Goal: Task Accomplishment & Management: Manage account settings

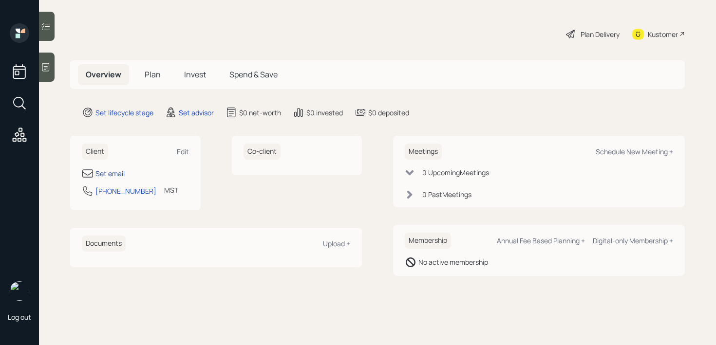
click at [113, 174] on div "Set email" at bounding box center [109, 173] width 29 height 10
select select "America/[GEOGRAPHIC_DATA]"
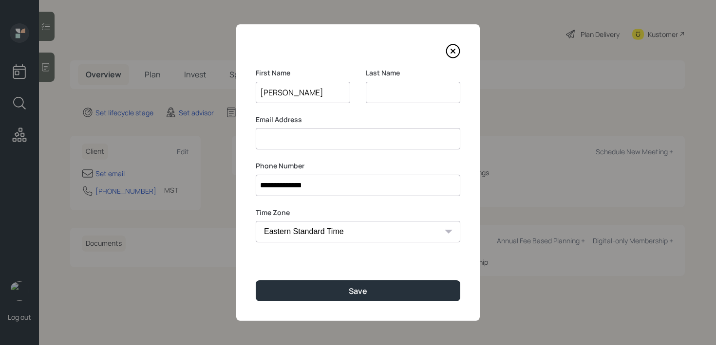
type input "[PERSON_NAME]"
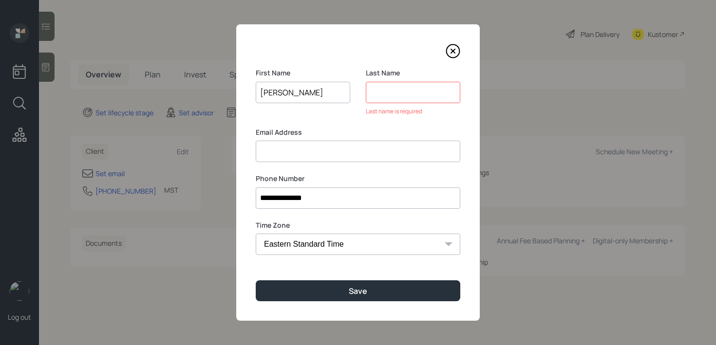
click at [265, 94] on input "[PERSON_NAME]" at bounding box center [303, 92] width 94 height 21
type input "[PERSON_NAME]"
click at [395, 95] on input at bounding box center [413, 92] width 94 height 21
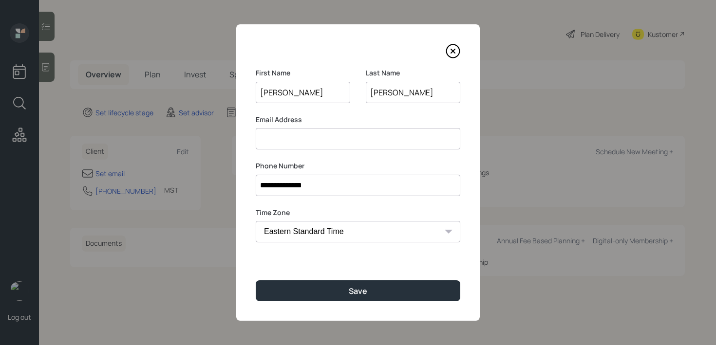
type input "[PERSON_NAME]"
click at [367, 143] on input at bounding box center [358, 138] width 205 height 21
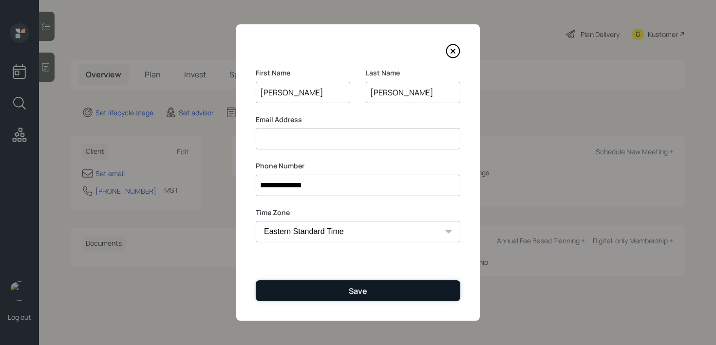
click at [385, 296] on button "Save" at bounding box center [358, 290] width 205 height 21
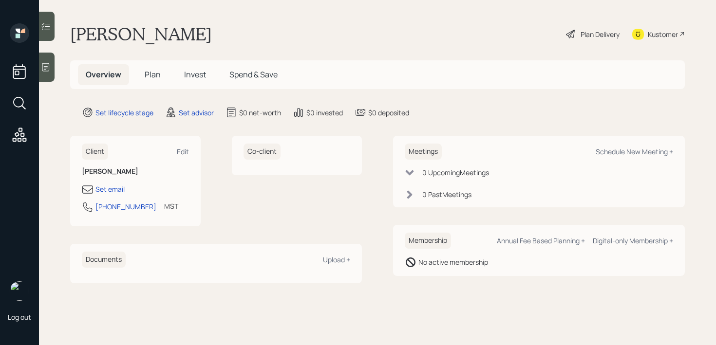
click at [39, 70] on div at bounding box center [47, 67] width 16 height 29
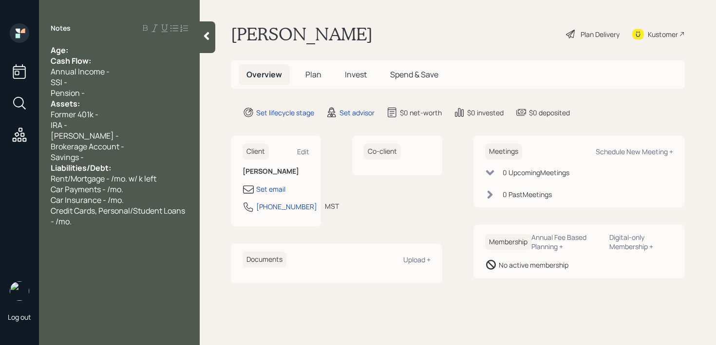
click at [79, 48] on div "Age:" at bounding box center [119, 50] width 137 height 11
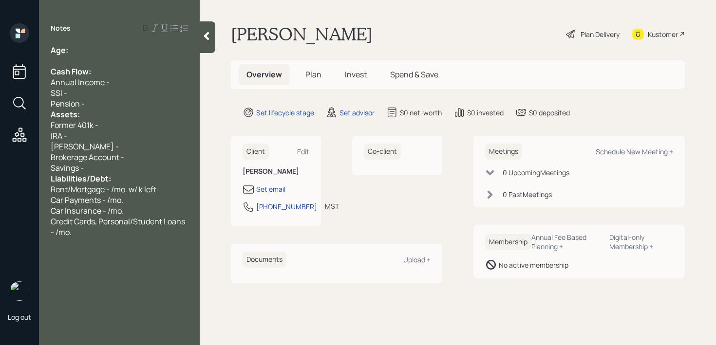
click at [89, 109] on div "Assets:" at bounding box center [119, 114] width 137 height 11
click at [96, 103] on div "Pension -" at bounding box center [119, 103] width 137 height 11
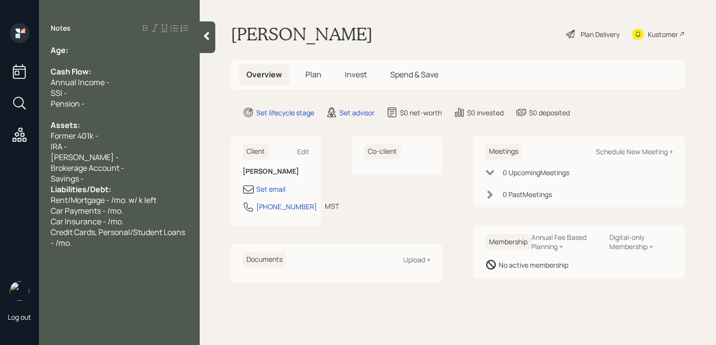
click at [100, 182] on div "Savings -" at bounding box center [119, 178] width 137 height 11
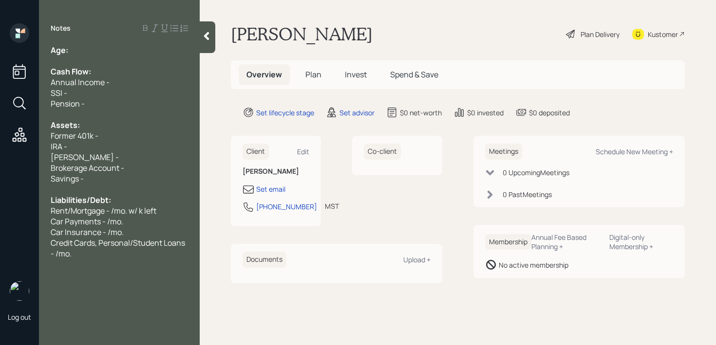
click at [116, 48] on div "Age:" at bounding box center [119, 50] width 137 height 11
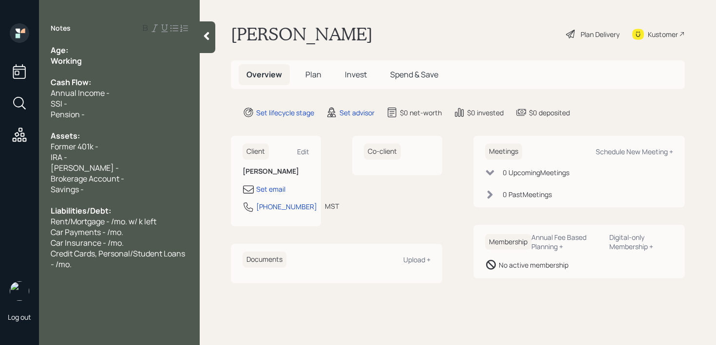
drag, startPoint x: 95, startPoint y: 66, endPoint x: 10, endPoint y: 66, distance: 85.2
click at [13, 66] on div "Log out Notes Age: Working Cash Flow: Annual Income - SSI - Pension - Assets: F…" at bounding box center [358, 172] width 716 height 345
drag, startPoint x: 35, startPoint y: 61, endPoint x: 0, endPoint y: 61, distance: 34.6
click at [0, 61] on div "Log out Notes Age: Working Cash Flow: Annual Income - SSI - Pension - Assets: F…" at bounding box center [358, 172] width 716 height 345
click at [62, 50] on span "Age:" at bounding box center [60, 50] width 18 height 11
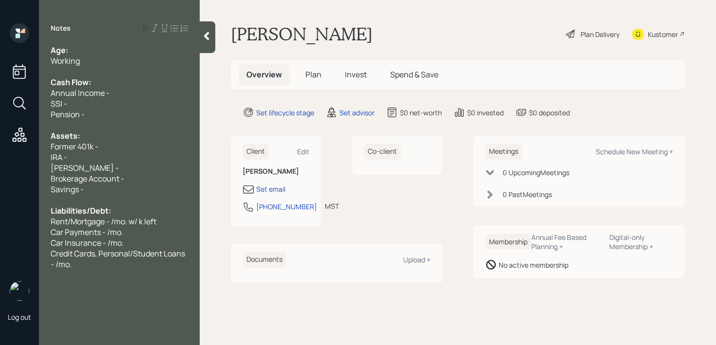
click at [87, 50] on div "Age:" at bounding box center [119, 50] width 137 height 11
click at [106, 101] on div "SSI -" at bounding box center [119, 103] width 137 height 11
click at [106, 114] on div "Pension -" at bounding box center [119, 114] width 137 height 11
click at [80, 104] on div "SSI -" at bounding box center [119, 103] width 137 height 11
drag, startPoint x: 97, startPoint y: 115, endPoint x: 30, endPoint y: 115, distance: 66.7
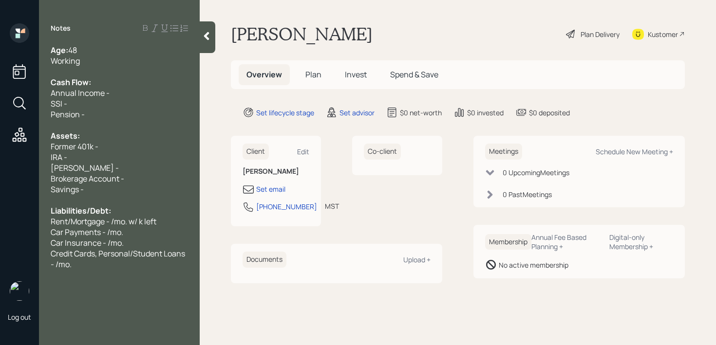
click at [30, 115] on div "Log out Notes Age: [DEMOGRAPHIC_DATA] Working Cash Flow: Annual Income - SSI - …" at bounding box center [358, 172] width 716 height 345
click at [69, 115] on span "Pension -" at bounding box center [68, 114] width 34 height 11
drag, startPoint x: 91, startPoint y: 116, endPoint x: 47, endPoint y: 95, distance: 49.0
click at [47, 95] on div "Age: [DEMOGRAPHIC_DATA] Working Cash Flow: Annual Income - SSI - Pension - Asse…" at bounding box center [119, 157] width 161 height 225
click at [80, 107] on div "SSI -" at bounding box center [119, 103] width 137 height 11
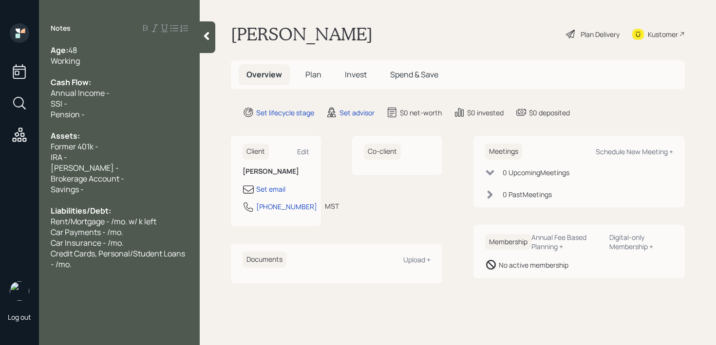
click at [88, 107] on div "SSI -" at bounding box center [119, 103] width 137 height 11
click at [81, 119] on span "Pension -" at bounding box center [68, 114] width 34 height 11
click at [108, 154] on div "IRA -" at bounding box center [119, 157] width 137 height 11
click at [127, 153] on div "IRA -" at bounding box center [119, 157] width 137 height 11
click at [121, 181] on span "Brokerage Account -" at bounding box center [88, 178] width 74 height 11
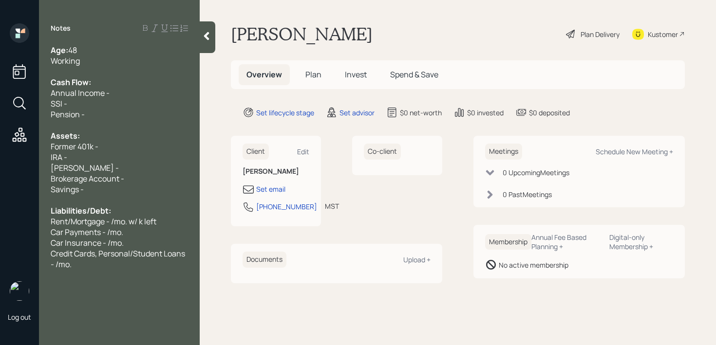
click at [138, 181] on div "Brokerage Account -" at bounding box center [119, 178] width 137 height 11
click at [135, 126] on div at bounding box center [119, 125] width 137 height 11
click at [132, 195] on div at bounding box center [119, 200] width 137 height 11
click at [129, 224] on span "Rent/Mortgage - /mo. w/ k left" at bounding box center [104, 221] width 106 height 11
click at [129, 243] on div "Car Insurance - /mo." at bounding box center [119, 243] width 137 height 11
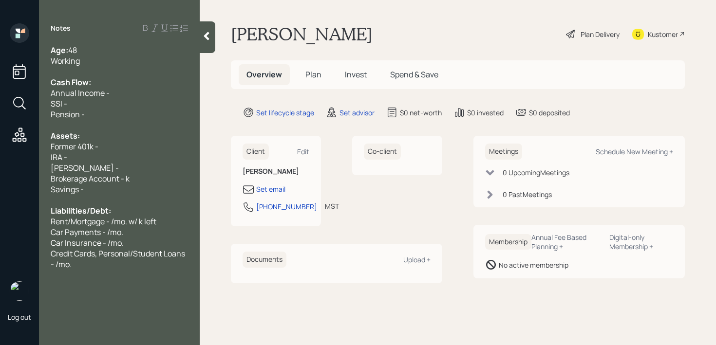
click at [115, 258] on span "Credit Cards, Personal/Student Loans - /mo." at bounding box center [119, 258] width 136 height 21
click at [111, 253] on span "Credit Cards, Personal/Student Loans - /mo." at bounding box center [119, 258] width 136 height 21
click at [113, 148] on div "Former 401k -" at bounding box center [119, 146] width 137 height 11
click at [113, 172] on div "[PERSON_NAME] -" at bounding box center [119, 168] width 137 height 11
click at [113, 181] on span "Brokerage Account - k" at bounding box center [90, 178] width 79 height 11
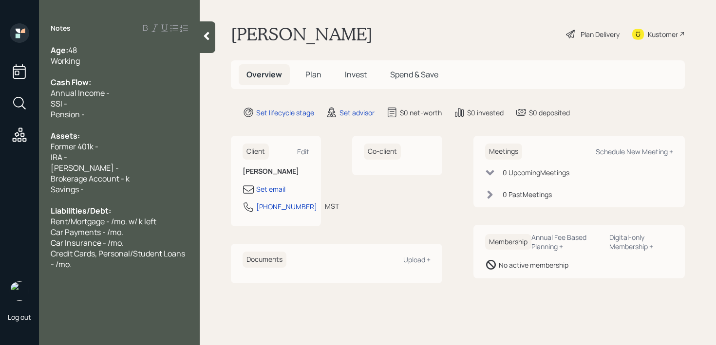
click at [113, 189] on div "Savings -" at bounding box center [119, 189] width 137 height 11
click at [277, 190] on div "Set email" at bounding box center [270, 189] width 29 height 10
select select "America/[GEOGRAPHIC_DATA]"
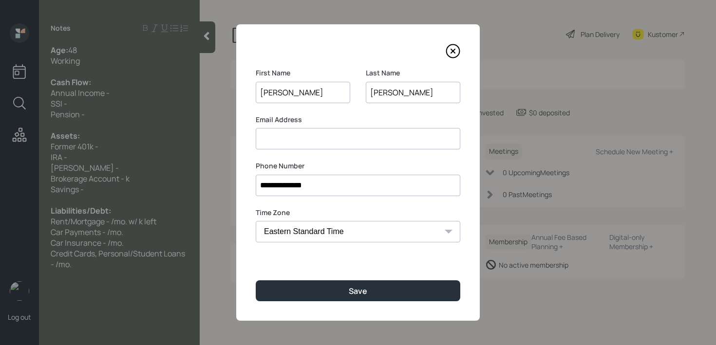
click at [306, 137] on input at bounding box center [358, 138] width 205 height 21
click at [304, 140] on input "[EMAIL_ADDRESS][DOMAIN_NAME]" at bounding box center [358, 138] width 205 height 21
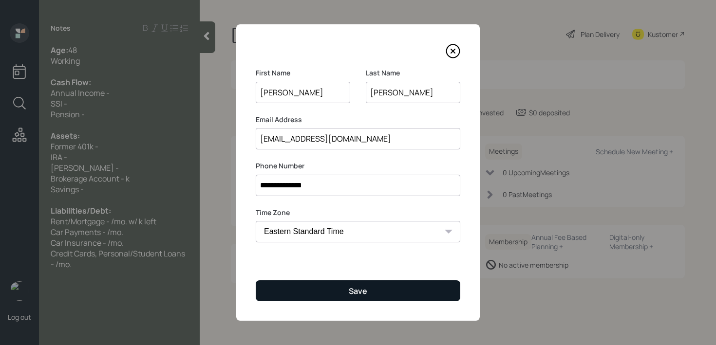
type input "[EMAIL_ADDRESS][DOMAIN_NAME]"
click at [370, 292] on button "Save" at bounding box center [358, 290] width 205 height 21
